Goal: Task Accomplishment & Management: Use online tool/utility

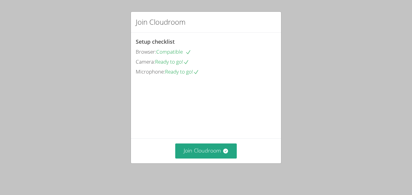
click at [30, 76] on div "Join Cloudroom Setup checklist Browser: Compatible Camera: Ready to go! Microph…" at bounding box center [206, 97] width 412 height 195
click at [197, 154] on button "Join Cloudroom" at bounding box center [206, 150] width 62 height 15
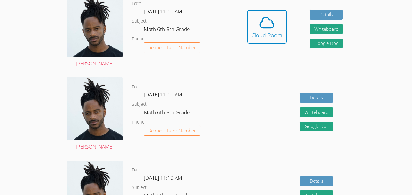
scroll to position [171, 0]
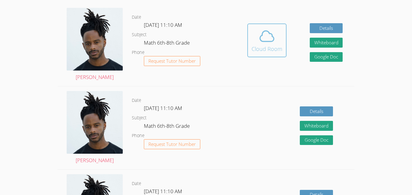
click at [274, 56] on button "Cloud Room" at bounding box center [266, 41] width 39 height 34
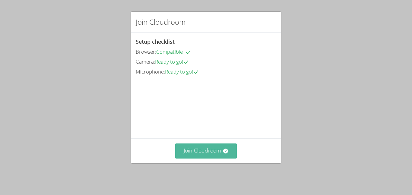
click at [192, 149] on button "Join Cloudroom" at bounding box center [206, 150] width 62 height 15
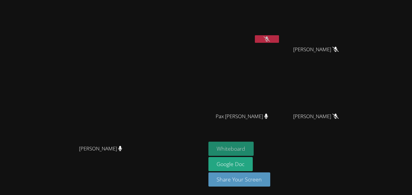
click at [254, 148] on button "Whiteboard" at bounding box center [230, 149] width 45 height 14
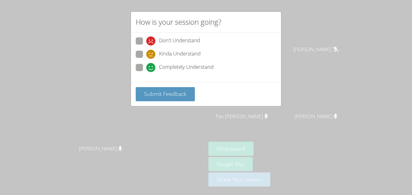
click at [145, 54] on label "Kinda Understand" at bounding box center [168, 55] width 65 height 8
click at [146, 54] on input "Kinda Understand" at bounding box center [148, 53] width 5 height 5
radio input "true"
click at [151, 89] on button "Submit Feedback" at bounding box center [165, 94] width 59 height 14
